Goal: Transaction & Acquisition: Purchase product/service

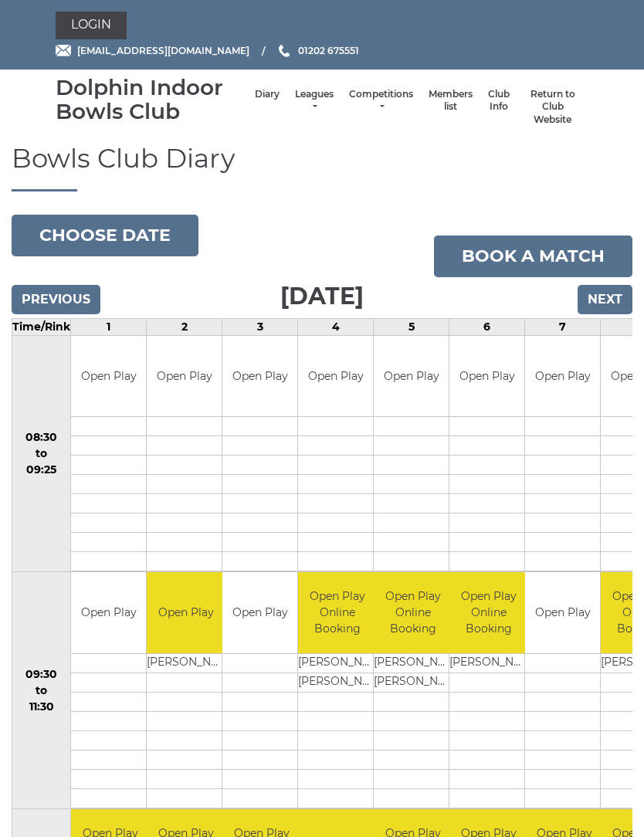
click at [520, 250] on link "Book a match" at bounding box center [533, 257] width 199 height 42
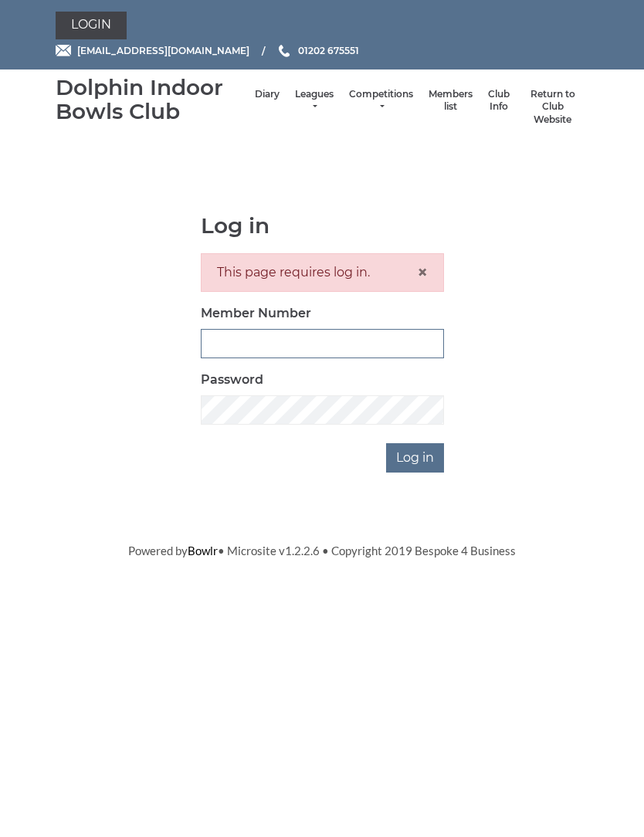
click at [234, 346] on input "Member Number" at bounding box center [322, 343] width 243 height 29
type input "2820"
click at [416, 456] on input "Log in" at bounding box center [415, 457] width 58 height 29
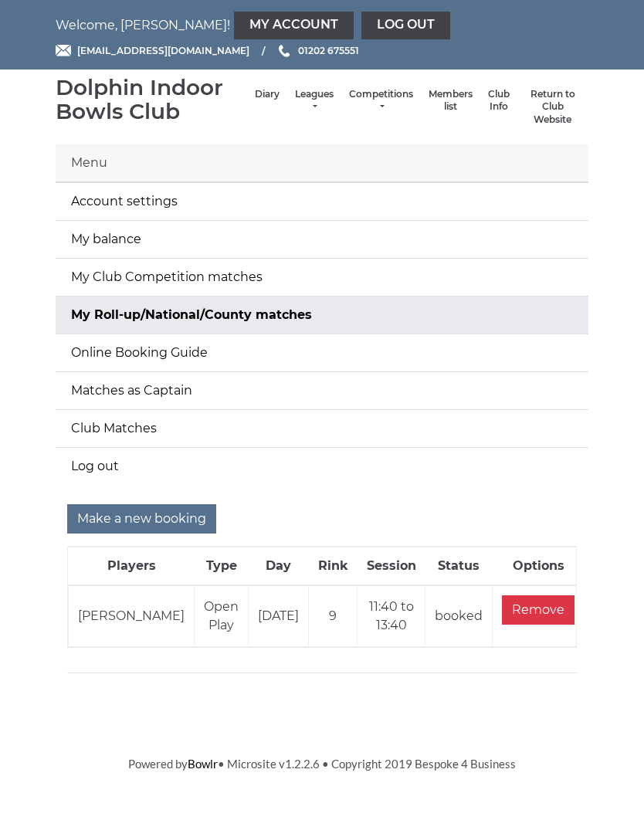
click at [423, 456] on link "Log out" at bounding box center [322, 466] width 533 height 37
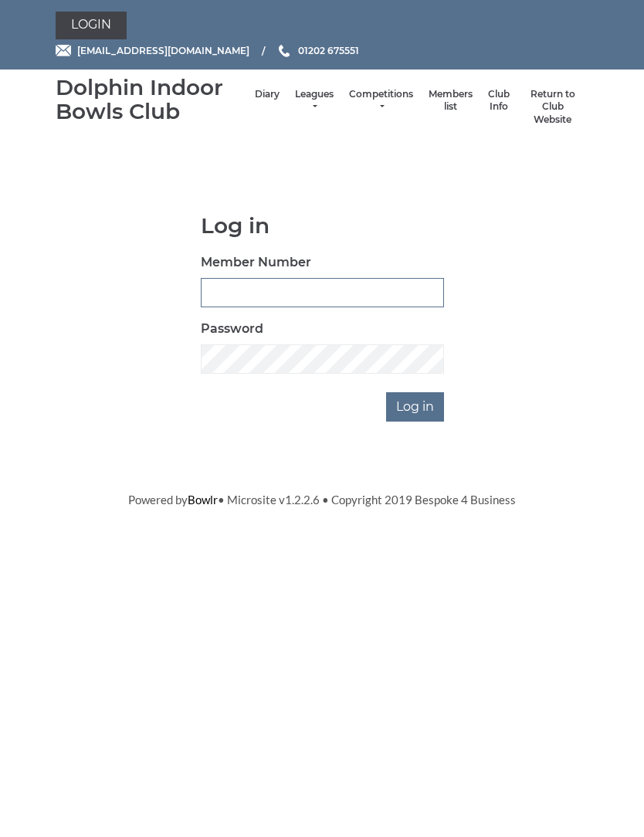
type input "2820"
click at [433, 406] on input "Log in" at bounding box center [415, 406] width 58 height 29
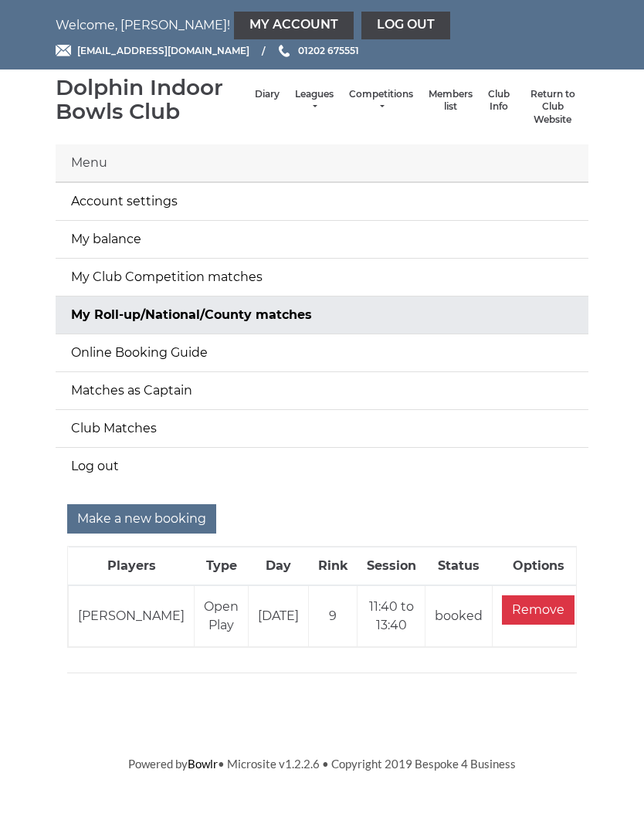
click at [120, 229] on link "My balance" at bounding box center [322, 239] width 533 height 37
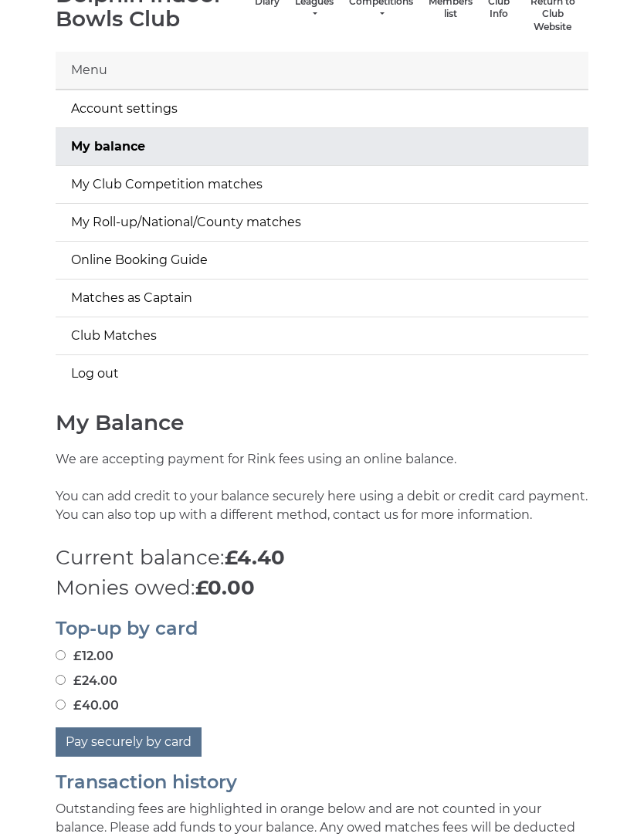
scroll to position [92, 0]
click at [72, 676] on label "£24.00" at bounding box center [87, 682] width 62 height 19
click at [66, 676] on input "£24.00" at bounding box center [61, 681] width 10 height 10
radio input "true"
click at [163, 732] on button "Pay securely by card" at bounding box center [129, 743] width 146 height 29
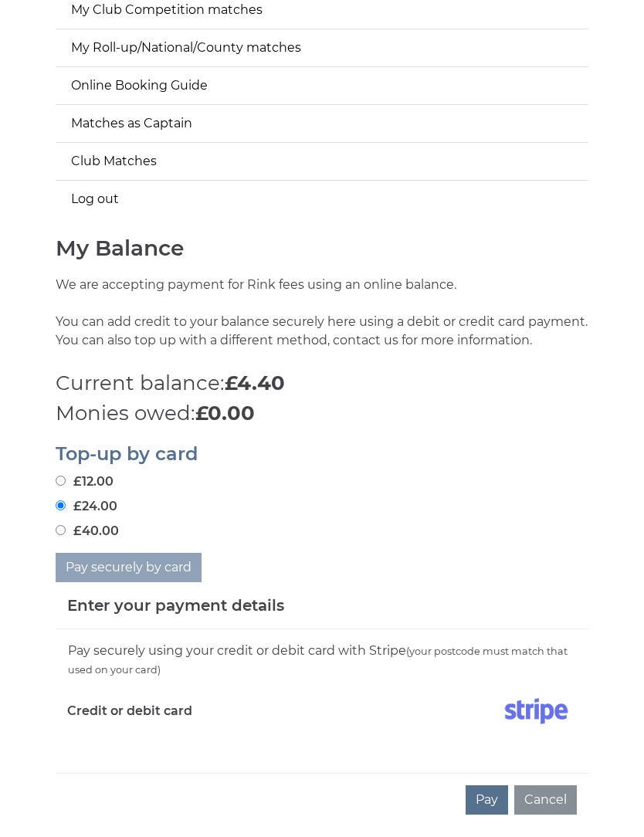
scroll to position [436, 0]
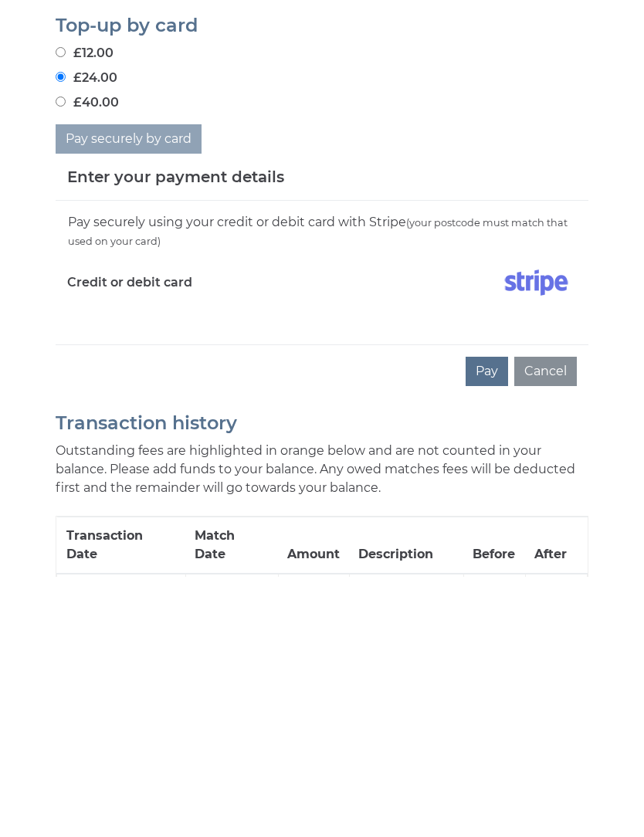
click at [495, 617] on button "Pay" at bounding box center [487, 631] width 42 height 29
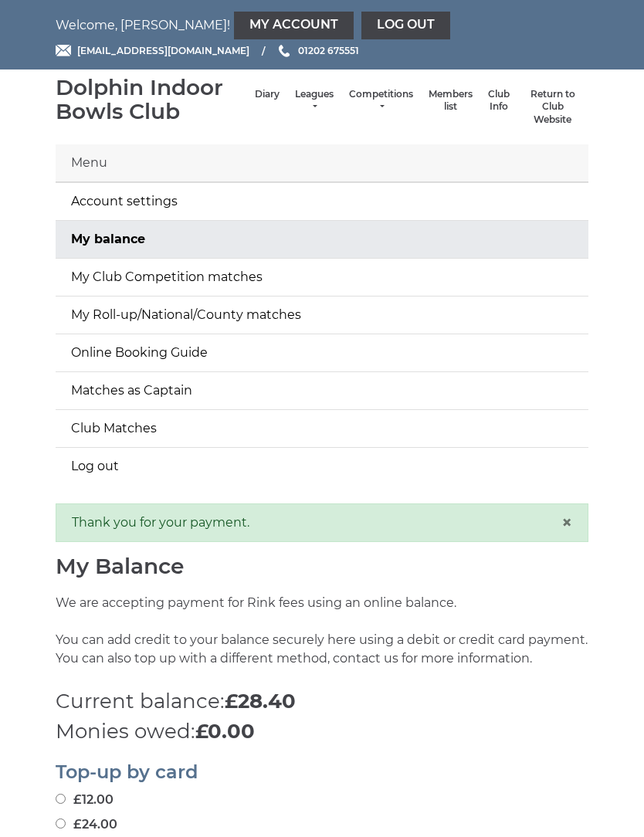
click at [362, 21] on link "Log out" at bounding box center [406, 26] width 89 height 28
